Goal: Navigation & Orientation: Find specific page/section

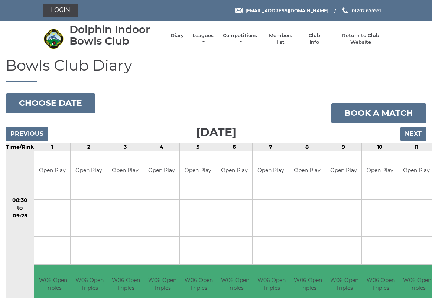
scroll to position [2, 0]
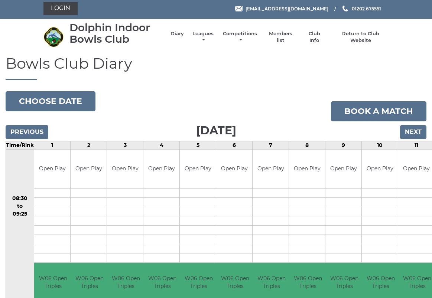
click at [204, 39] on link "Leagues" at bounding box center [202, 36] width 23 height 13
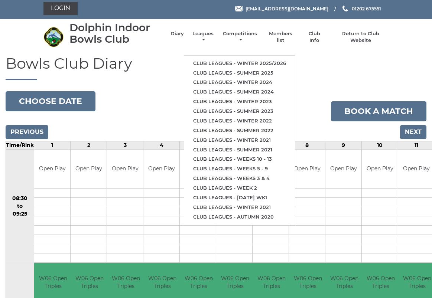
click at [267, 59] on li "Club leagues - Winter 2025/2026" at bounding box center [239, 64] width 111 height 10
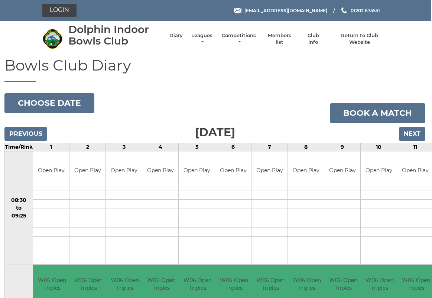
scroll to position [0, 1]
click at [204, 37] on link "Leagues" at bounding box center [201, 38] width 23 height 13
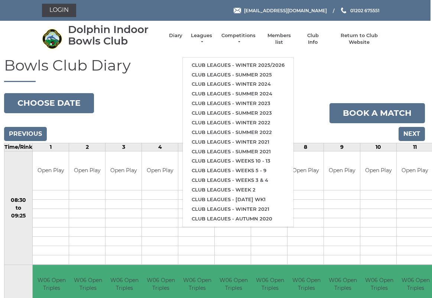
click at [254, 61] on li "Club leagues - Winter 2025/2026" at bounding box center [238, 66] width 111 height 10
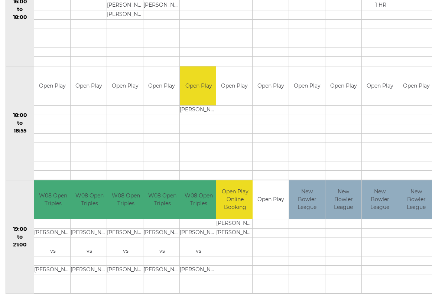
scroll to position [654, 0]
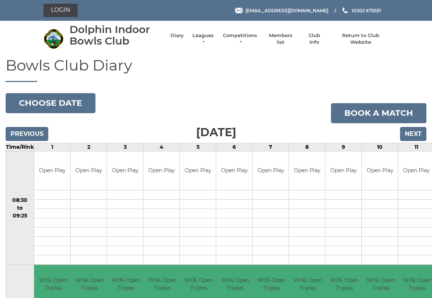
click at [202, 32] on li "Leagues Club leagues - Winter 2025/2026 Club leagues - Summer 2025 Club leagues…" at bounding box center [199, 39] width 31 height 21
click at [205, 40] on link "Leagues" at bounding box center [202, 38] width 23 height 13
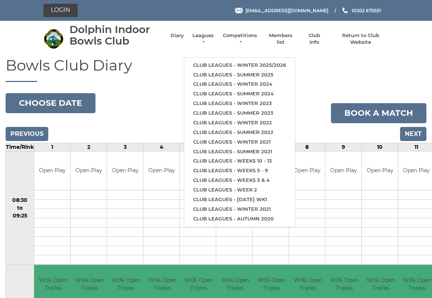
click at [224, 61] on link "Club leagues - Winter 2025/2026" at bounding box center [239, 66] width 111 height 10
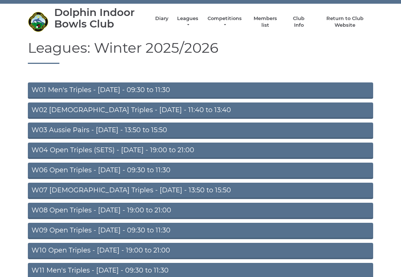
scroll to position [17, 0]
click at [173, 208] on link "W08 Open Triples - Tuesday - 19:00 to 21:00" at bounding box center [200, 211] width 345 height 16
